Goal: Task Accomplishment & Management: Manage account settings

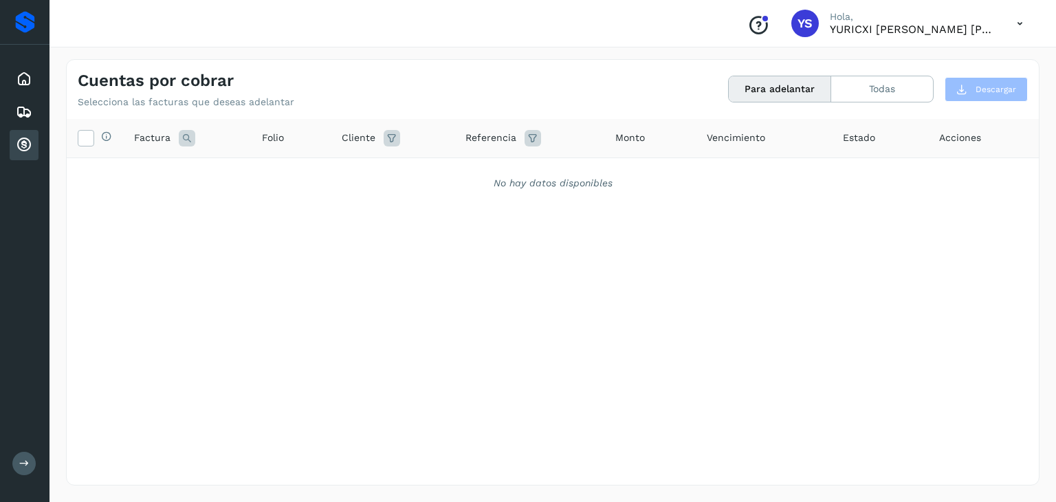
click at [264, 221] on div "Selecciona todas las facturas disponibles para adelanto Factura Folio Cliente R…" at bounding box center [553, 273] width 972 height 309
click at [27, 78] on icon at bounding box center [24, 79] width 16 height 16
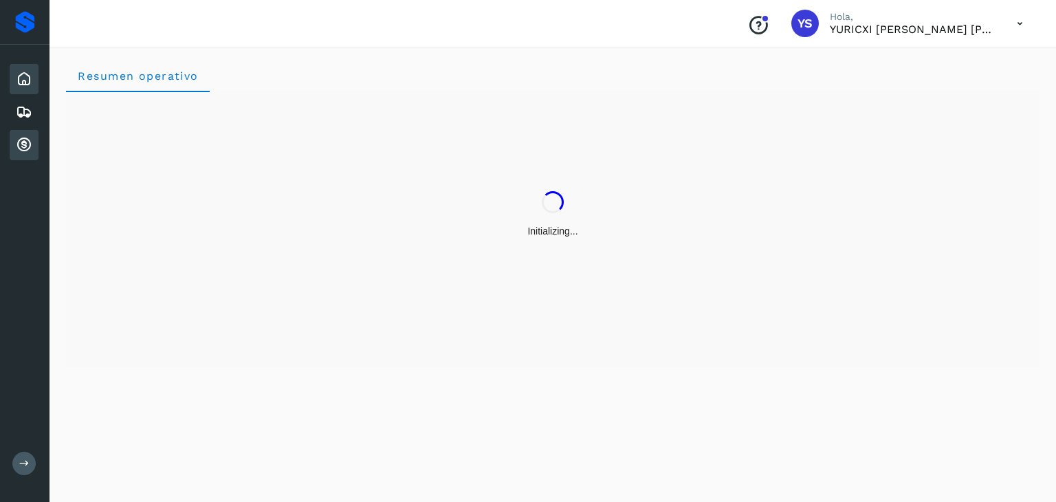
click at [19, 144] on icon at bounding box center [24, 145] width 16 height 16
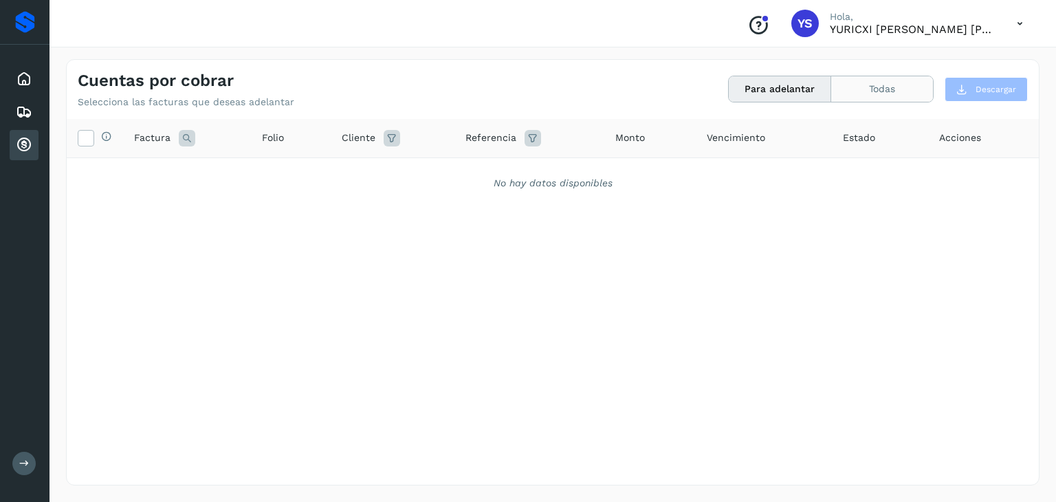
click at [873, 83] on button "Todas" at bounding box center [882, 88] width 102 height 25
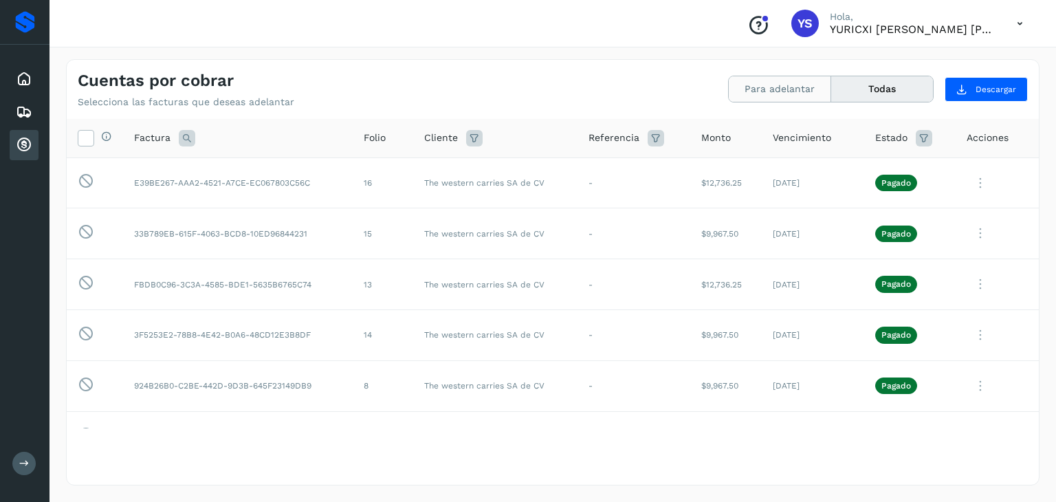
click at [774, 94] on button "Para adelantar" at bounding box center [779, 88] width 102 height 25
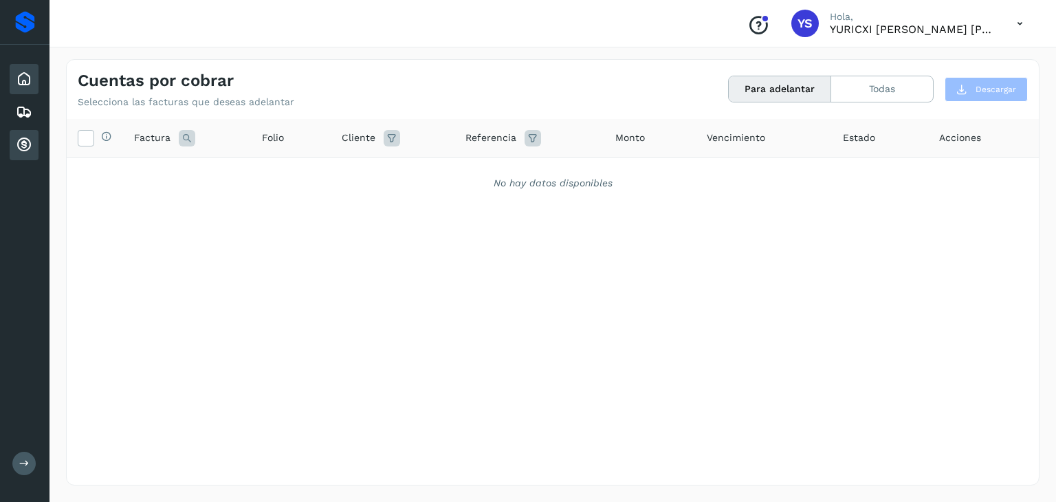
click at [11, 76] on div "Inicio" at bounding box center [24, 79] width 29 height 30
